Goal: Find specific page/section: Find specific page/section

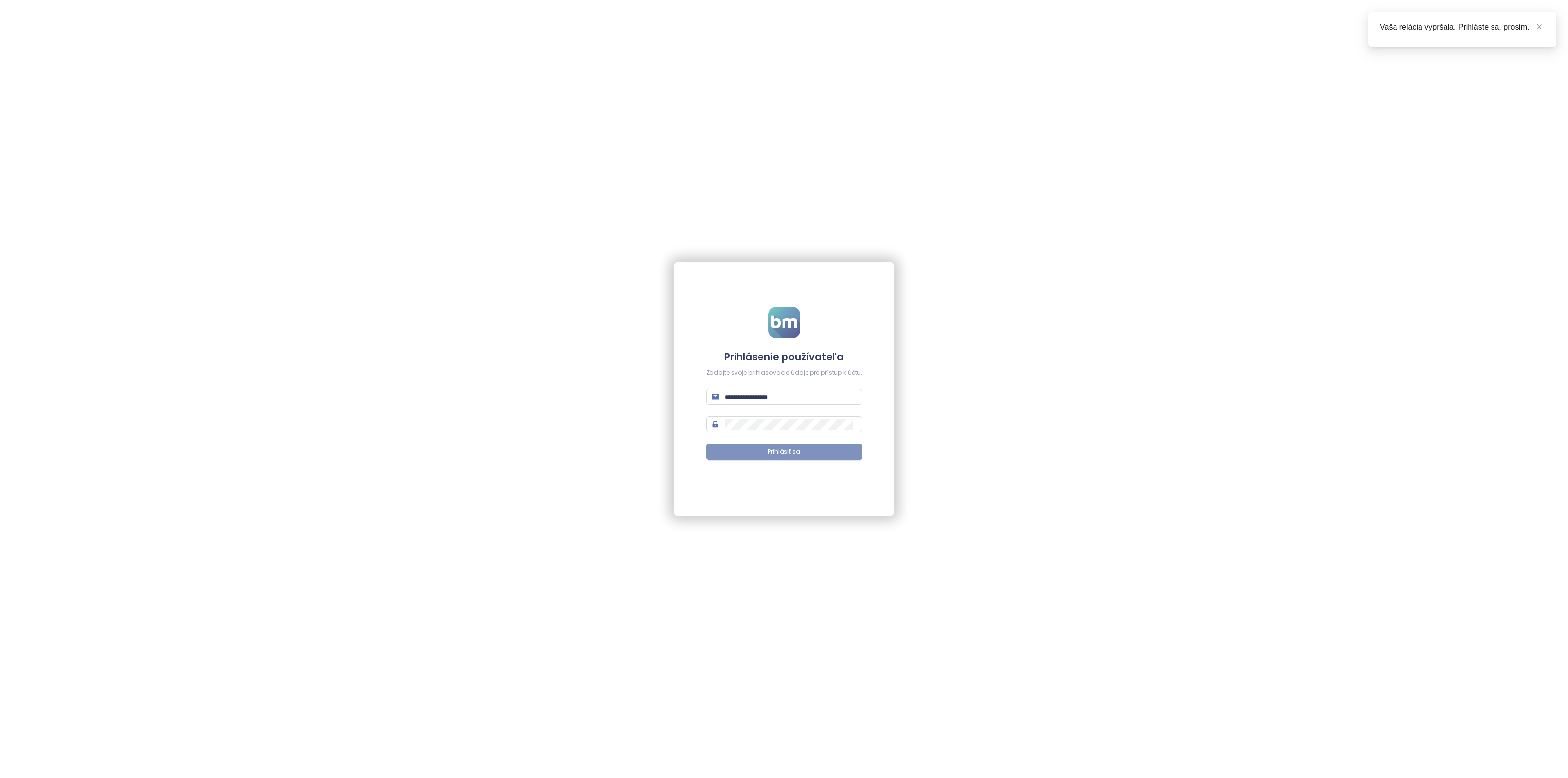
type input "**********"
click at [765, 454] on button "Prihlásiť sa" at bounding box center [784, 452] width 156 height 16
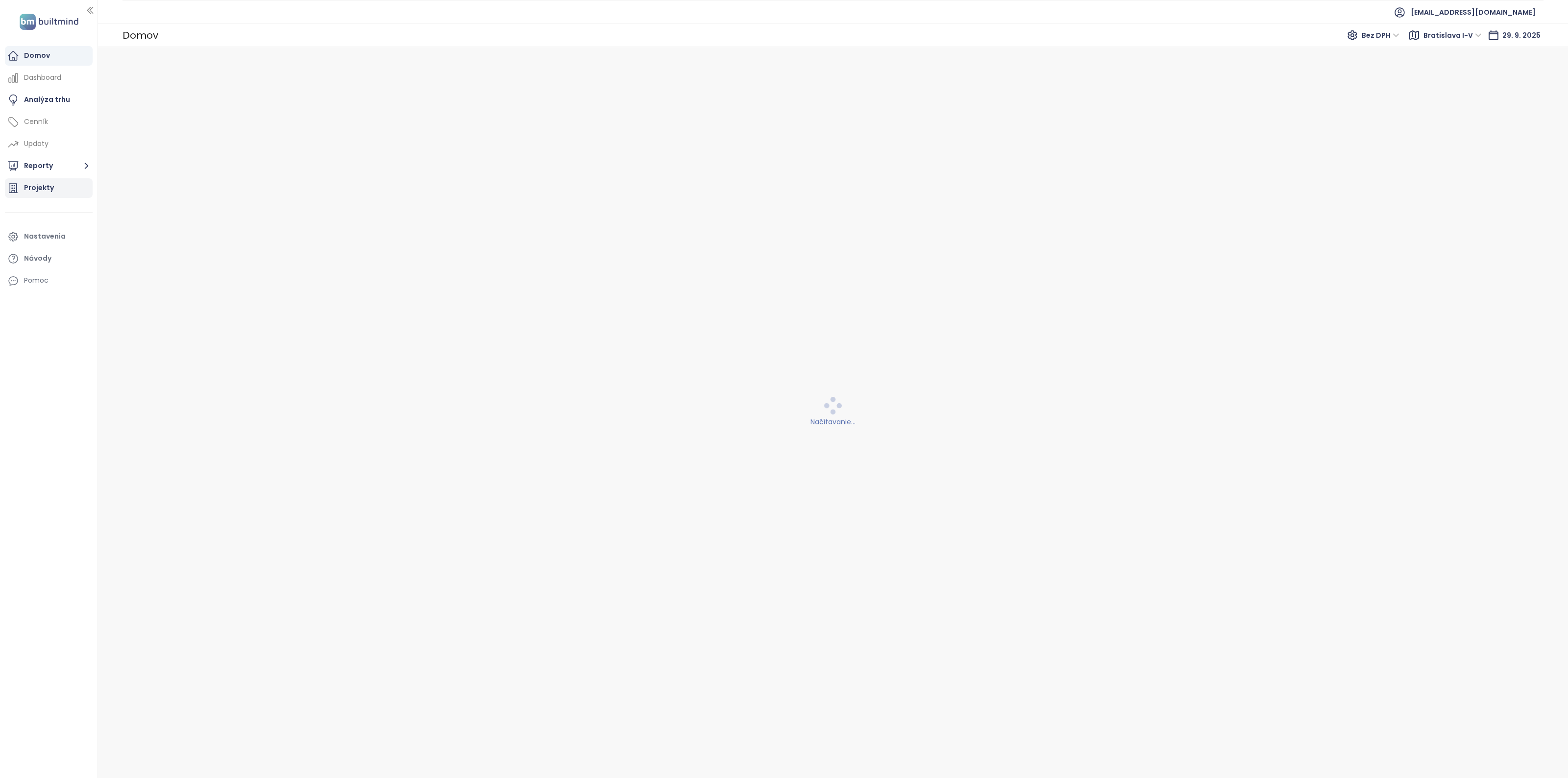
click at [57, 194] on div "Projekty" at bounding box center [49, 188] width 88 height 19
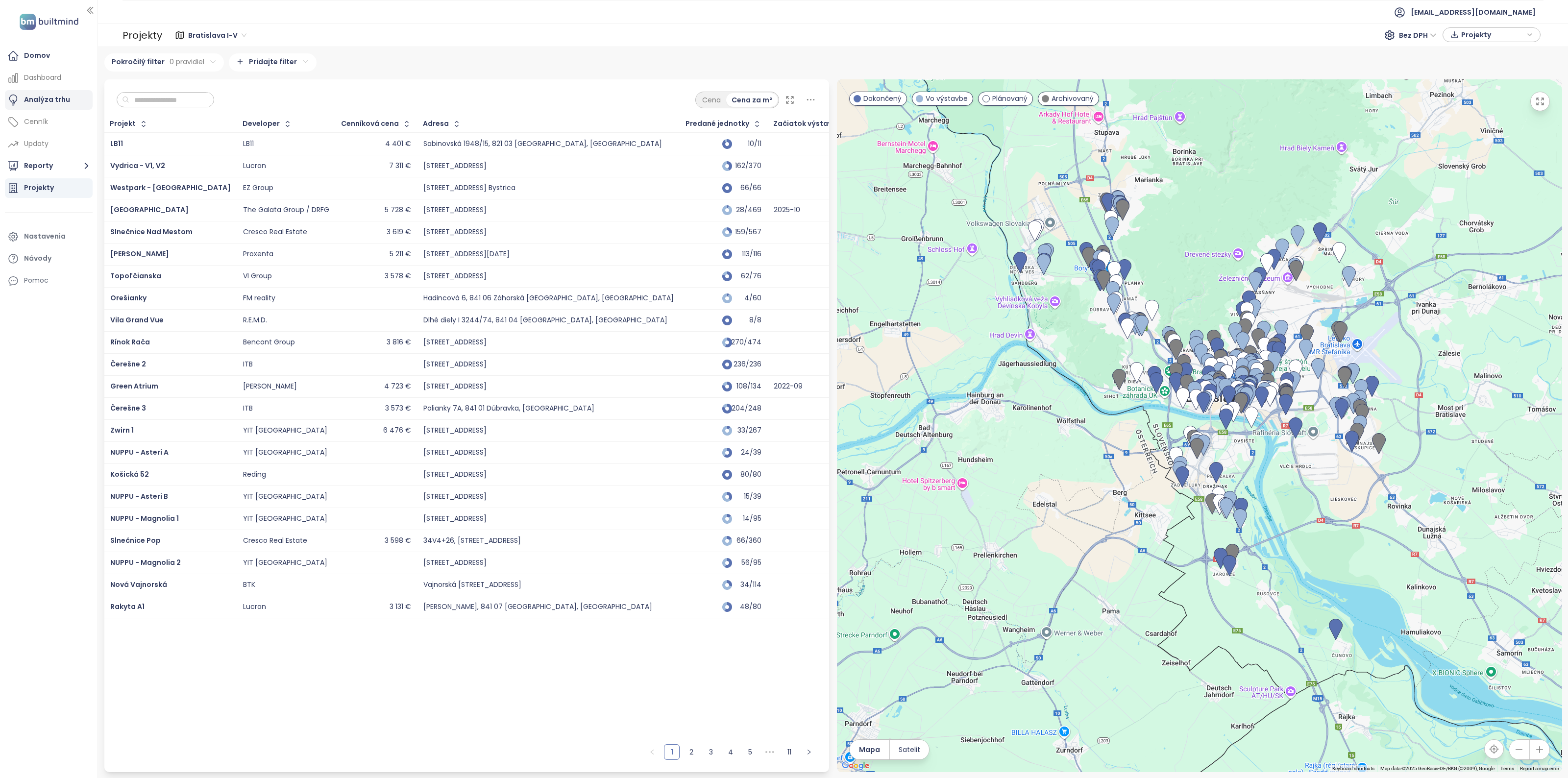
click at [32, 97] on div "Analýza trhu" at bounding box center [47, 100] width 46 height 12
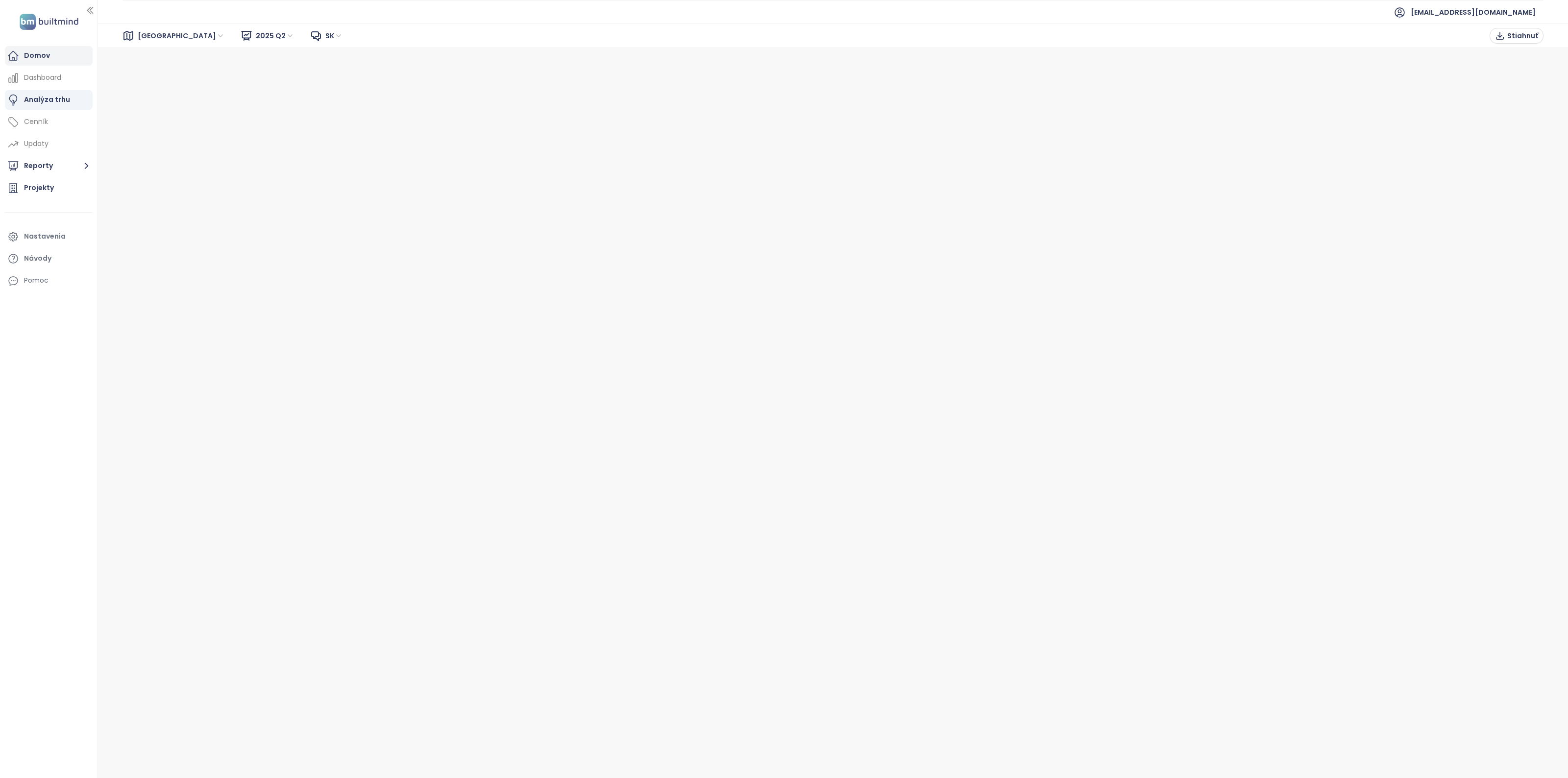
click at [35, 60] on div "Domov" at bounding box center [37, 55] width 26 height 12
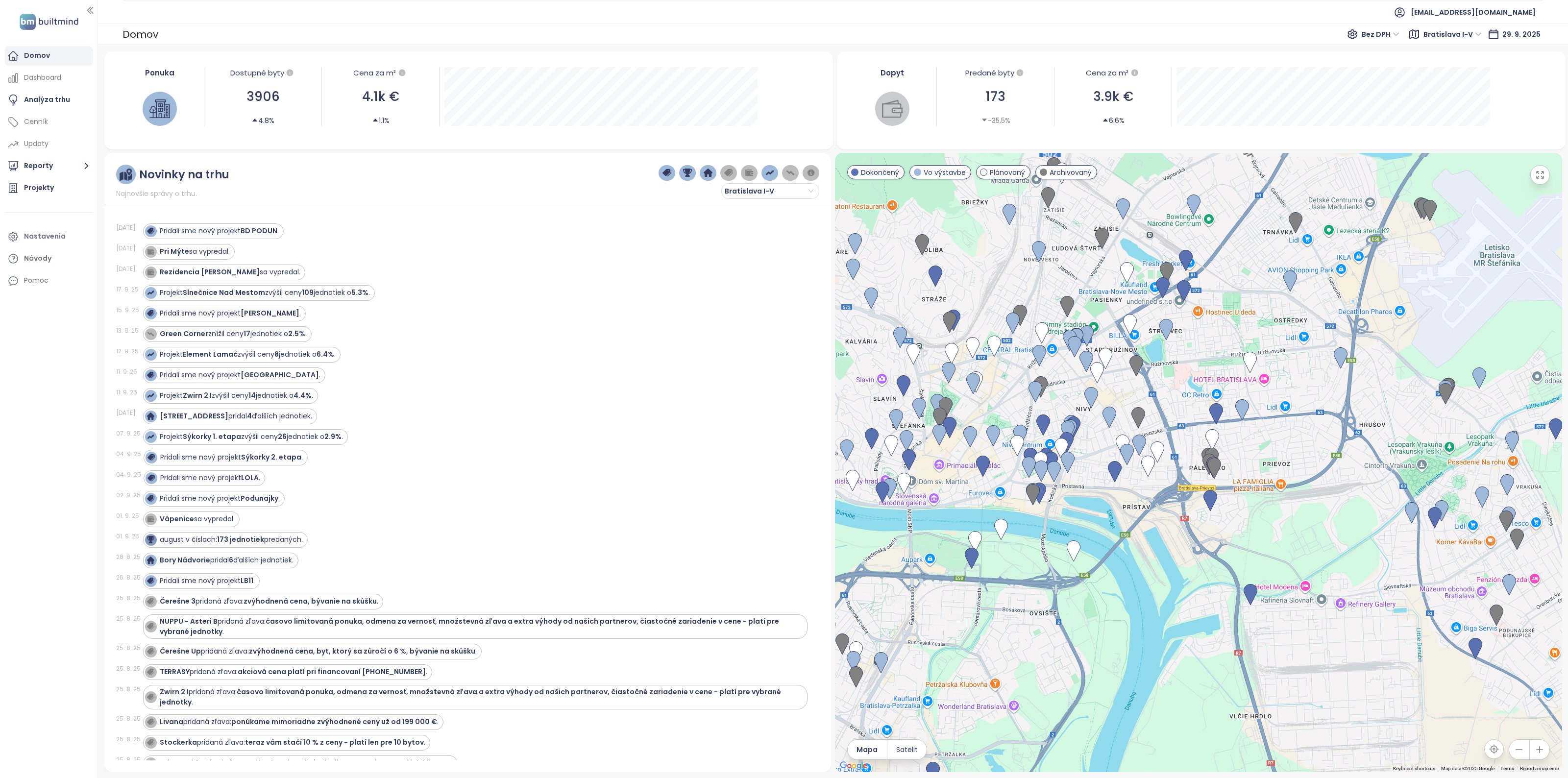
drag, startPoint x: 1301, startPoint y: 397, endPoint x: 1216, endPoint y: 449, distance: 99.6
click at [1218, 449] on div at bounding box center [1199, 463] width 727 height 620
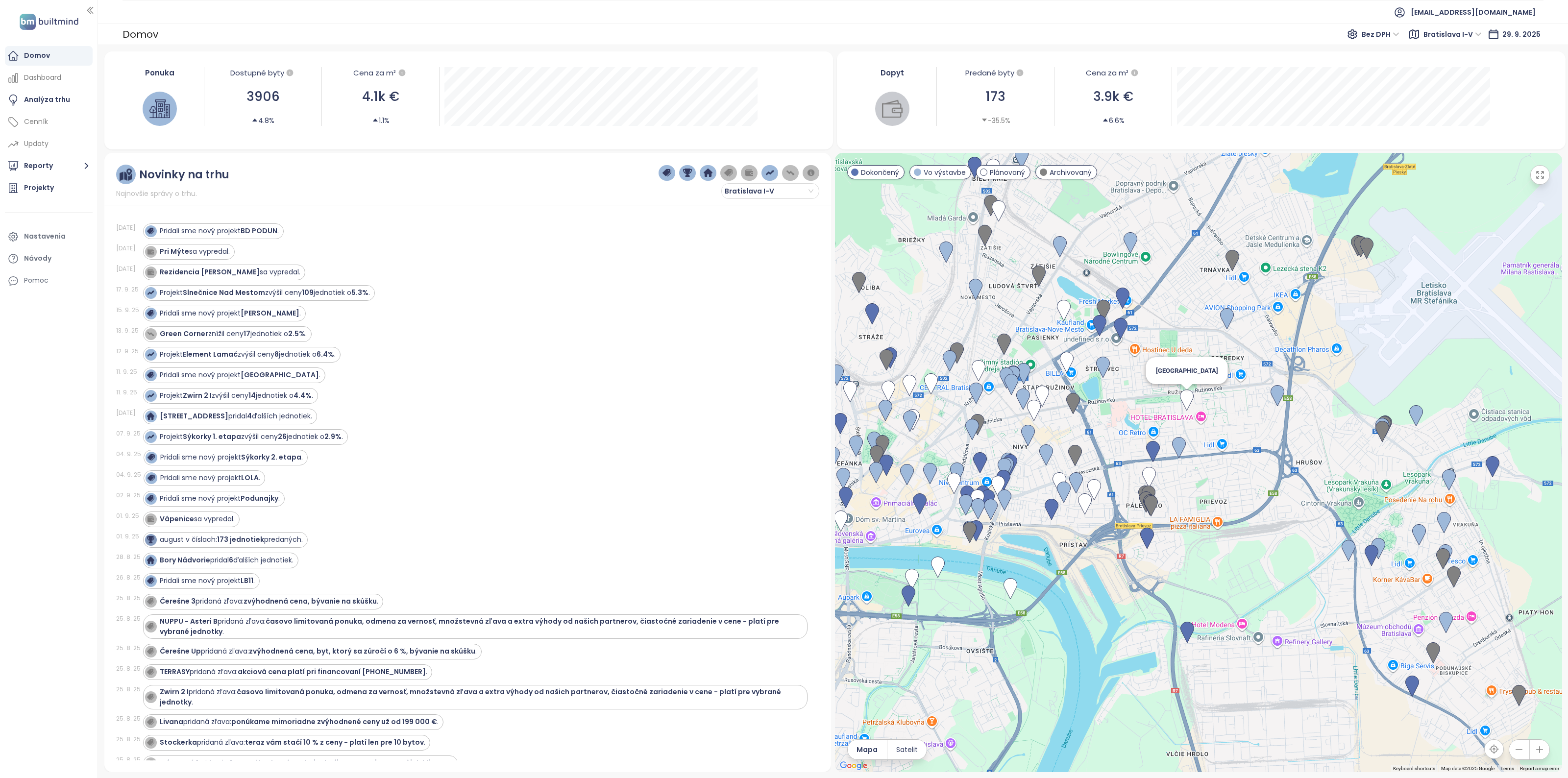
click at [1189, 398] on img at bounding box center [1186, 400] width 14 height 21
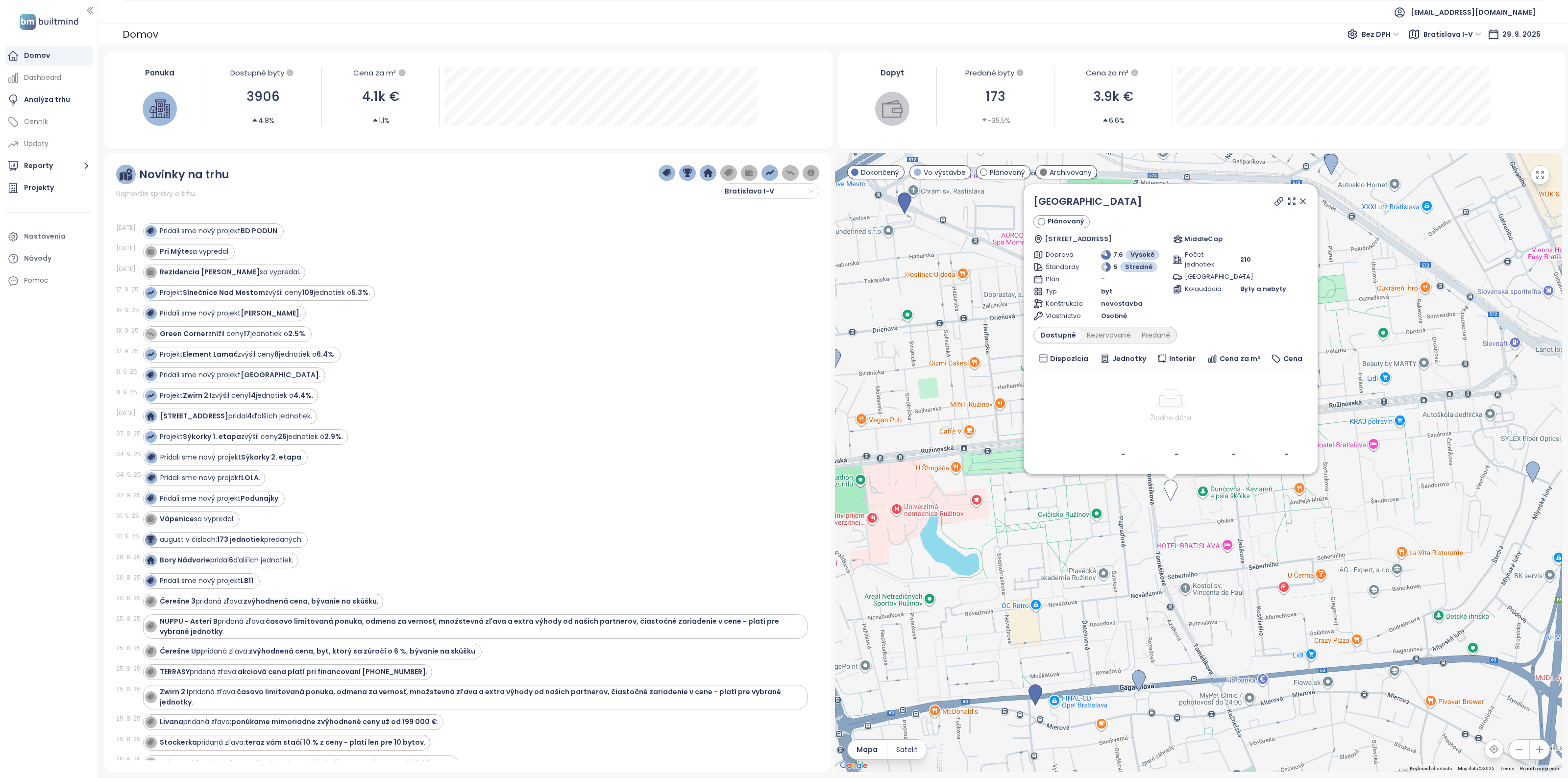
click at [1306, 200] on icon at bounding box center [1303, 202] width 10 height 10
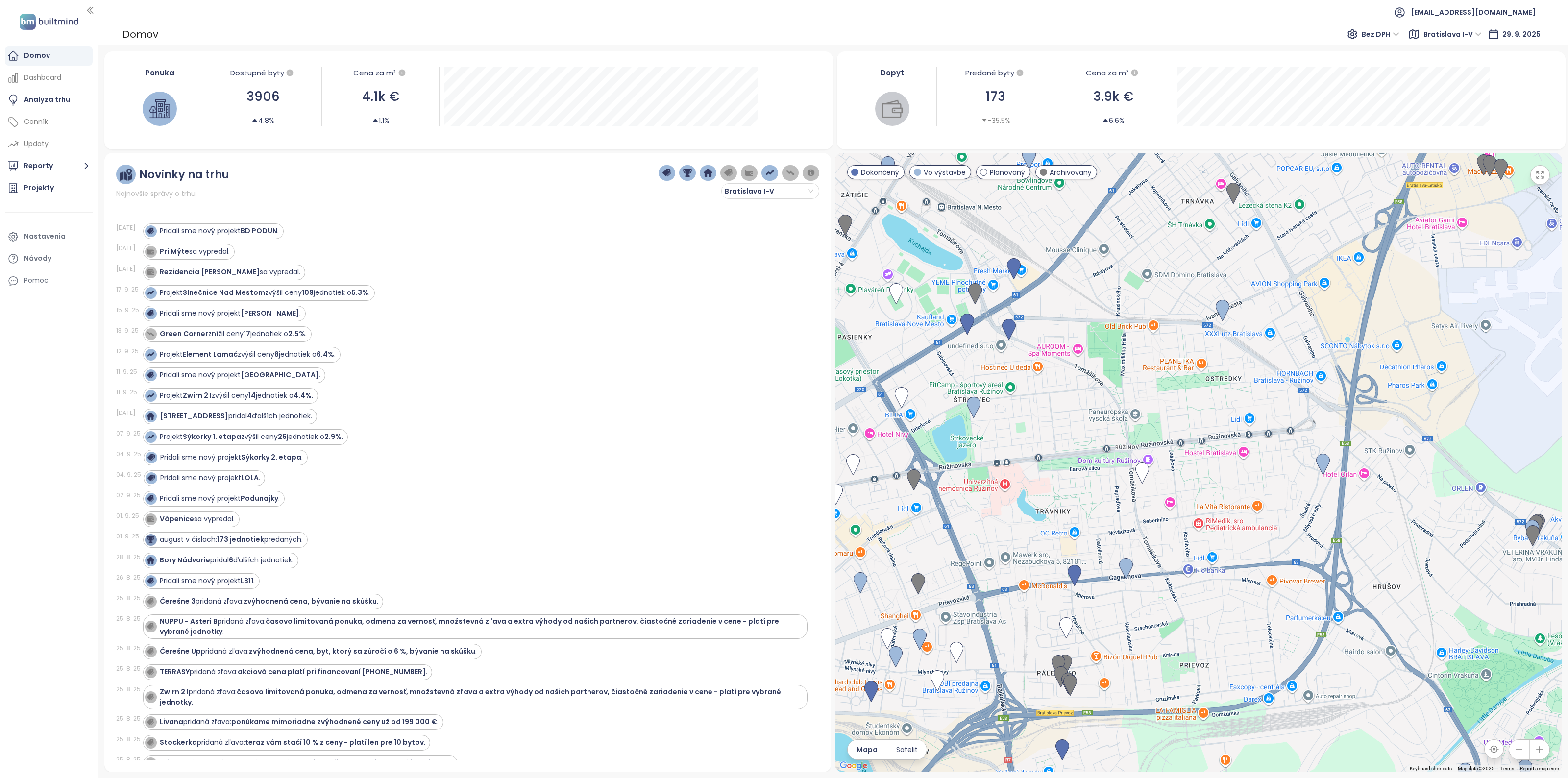
drag, startPoint x: 1230, startPoint y: 506, endPoint x: 1195, endPoint y: 505, distance: 35.0
click at [1195, 505] on div at bounding box center [1199, 463] width 727 height 620
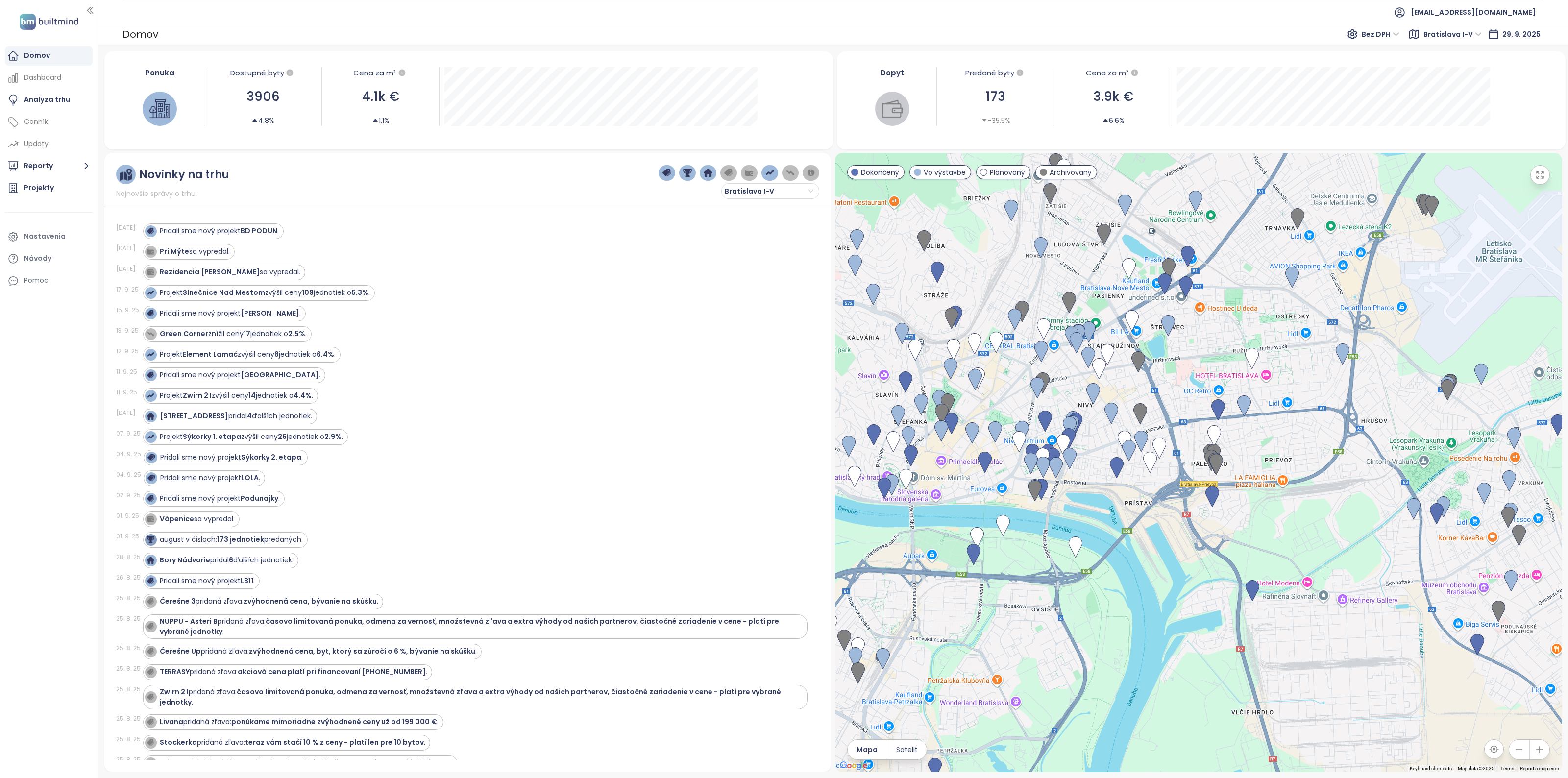
drag, startPoint x: 1026, startPoint y: 502, endPoint x: 1195, endPoint y: 378, distance: 209.6
click at [1195, 378] on div at bounding box center [1199, 463] width 727 height 620
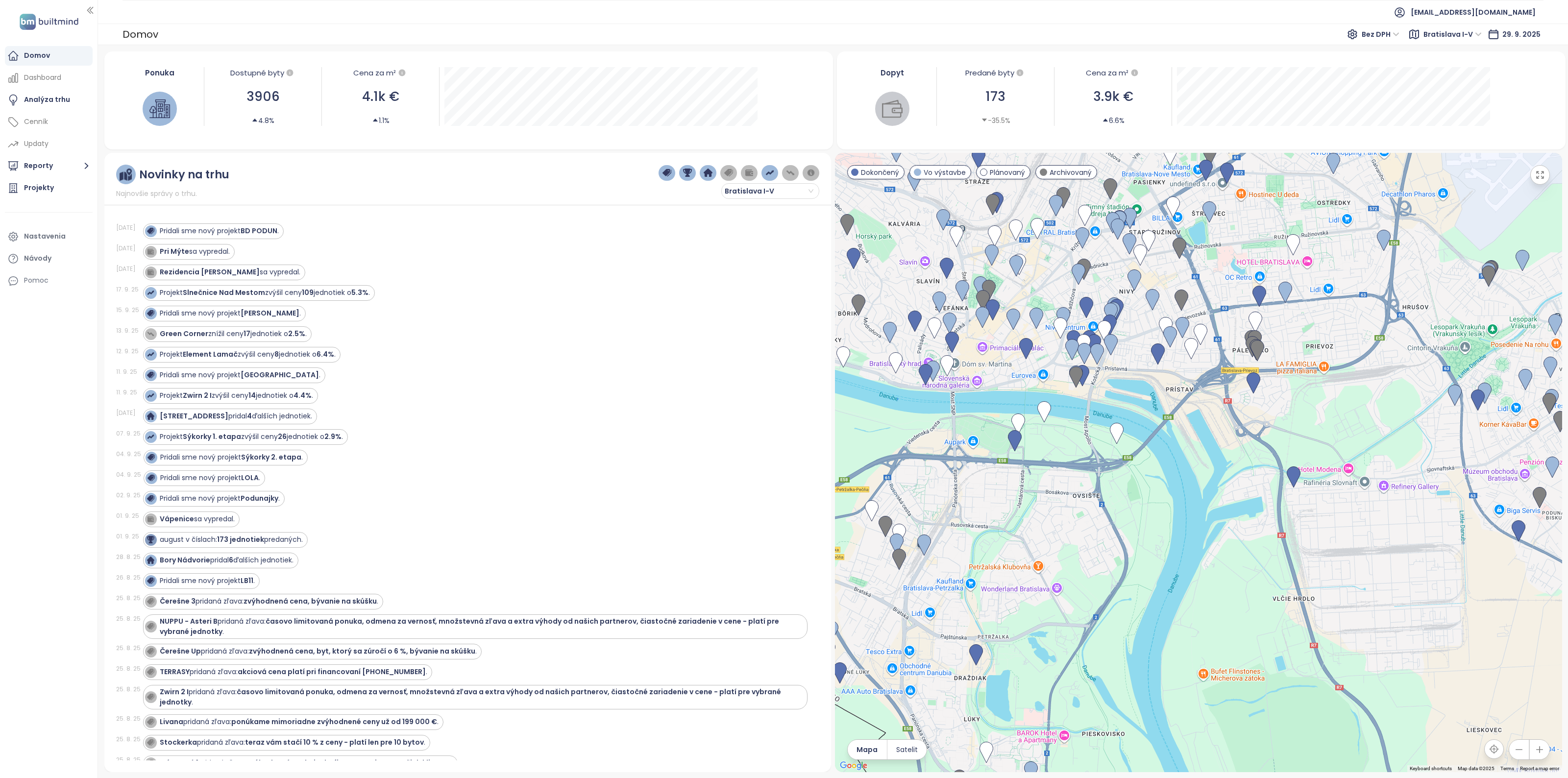
drag, startPoint x: 1034, startPoint y: 553, endPoint x: 1064, endPoint y: 416, distance: 140.2
click at [1064, 422] on div at bounding box center [1199, 463] width 727 height 620
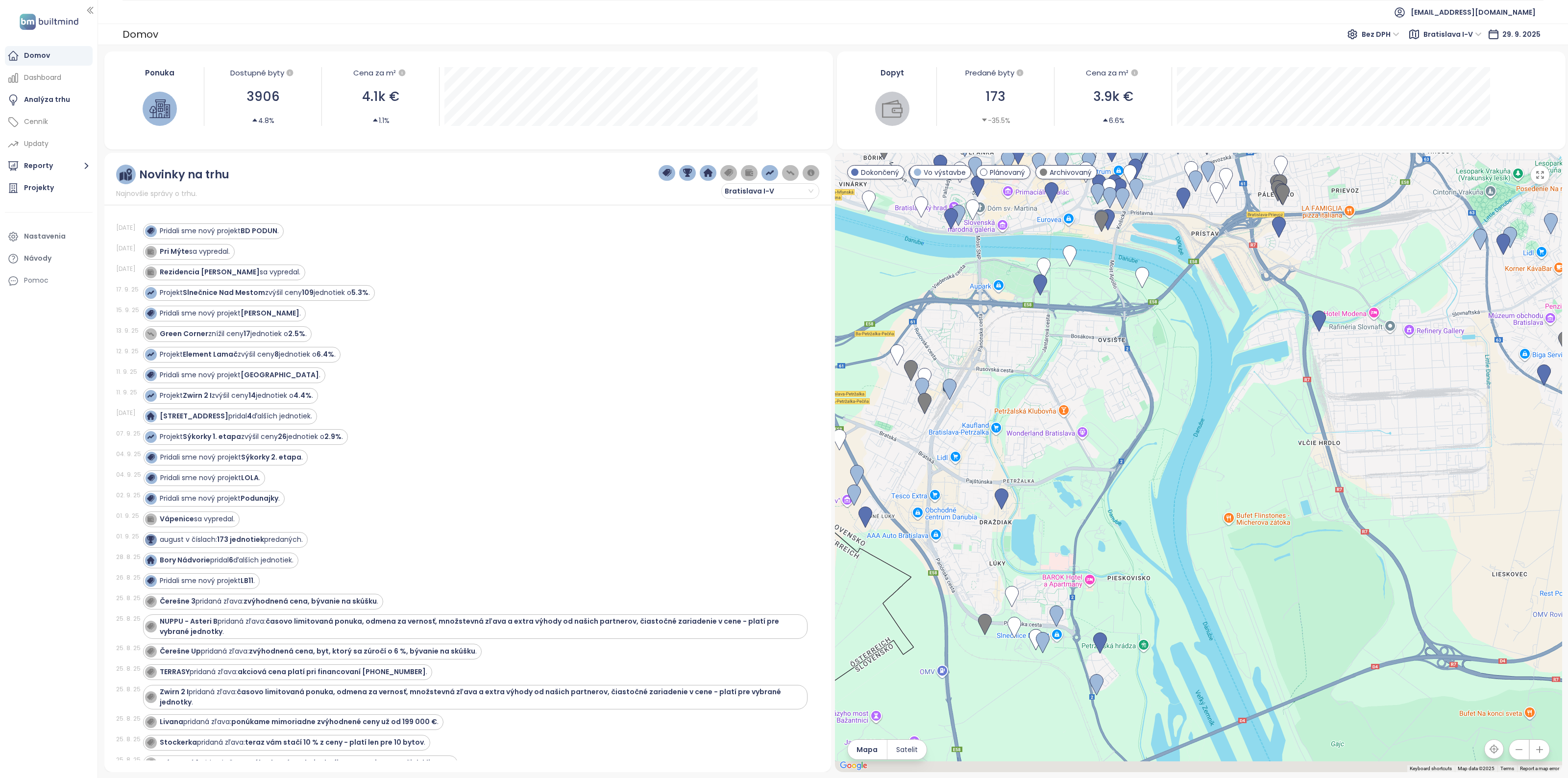
drag, startPoint x: 1013, startPoint y: 582, endPoint x: 1032, endPoint y: 496, distance: 88.1
click at [1029, 464] on div at bounding box center [1199, 463] width 727 height 620
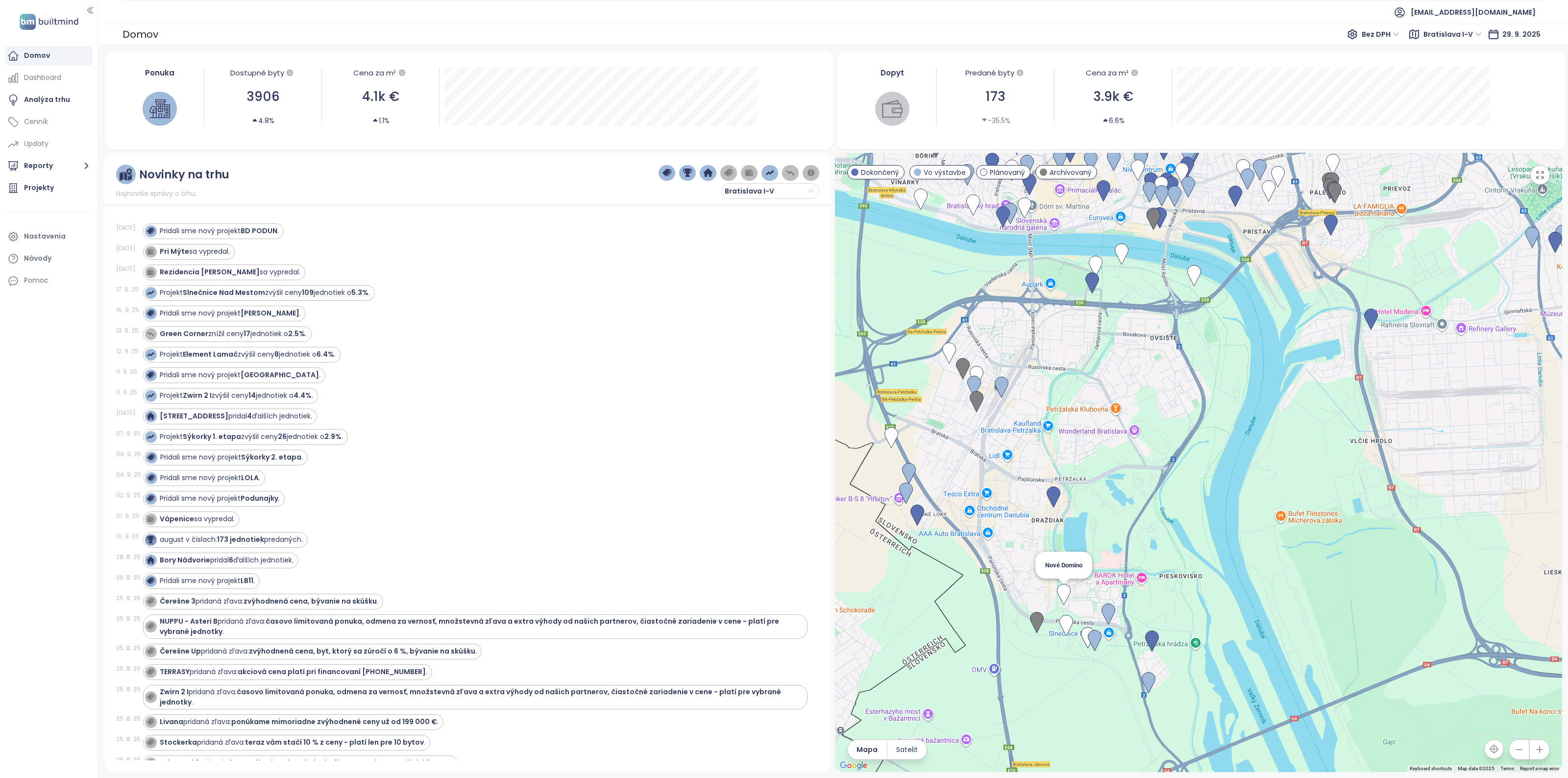
click at [1066, 591] on img at bounding box center [1063, 595] width 14 height 21
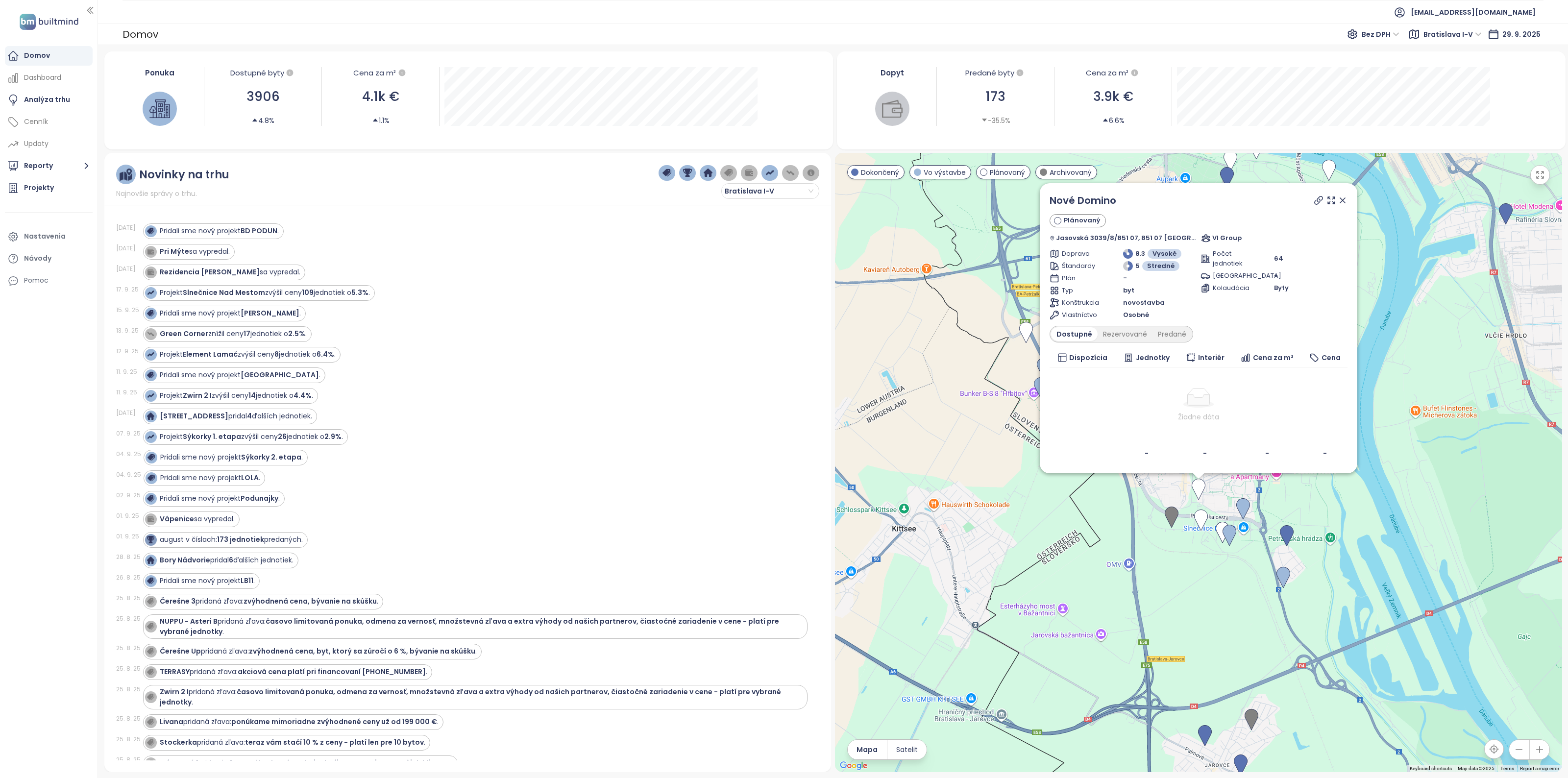
drag, startPoint x: 1329, startPoint y: 198, endPoint x: 569, endPoint y: 1, distance: 785.1
click at [1338, 198] on icon at bounding box center [1343, 200] width 10 height 10
